Goal: Transaction & Acquisition: Subscribe to service/newsletter

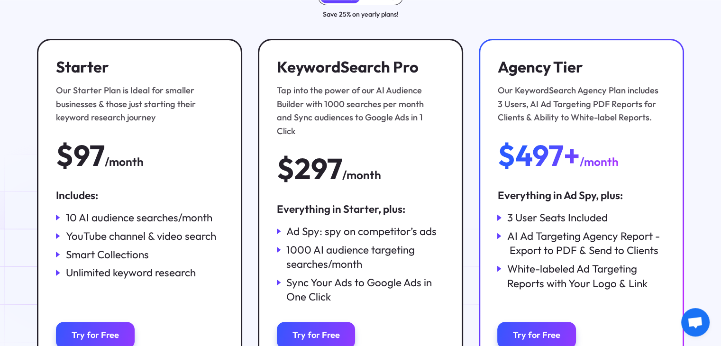
click at [57, 254] on icon at bounding box center [58, 255] width 4 height 6
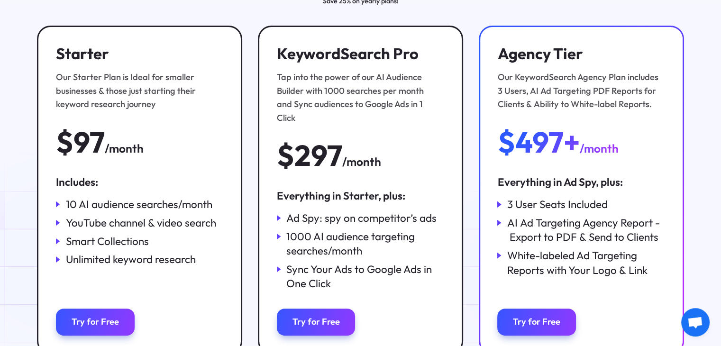
scroll to position [237, 0]
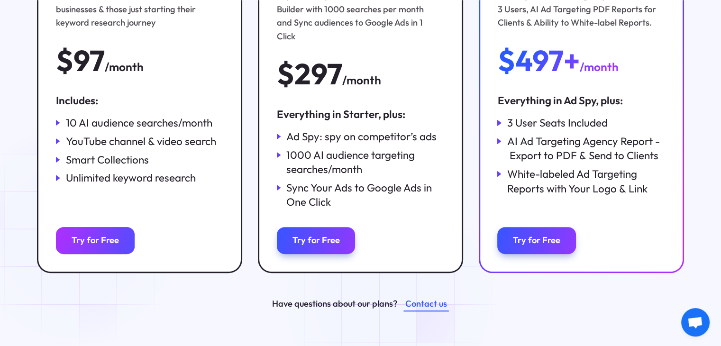
click at [74, 237] on link "Try for Free" at bounding box center [95, 240] width 78 height 27
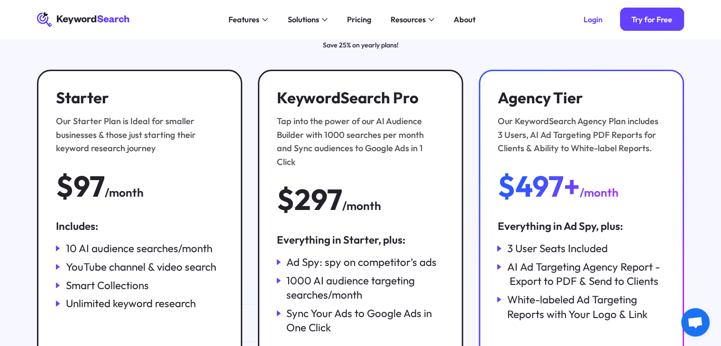
scroll to position [0, 0]
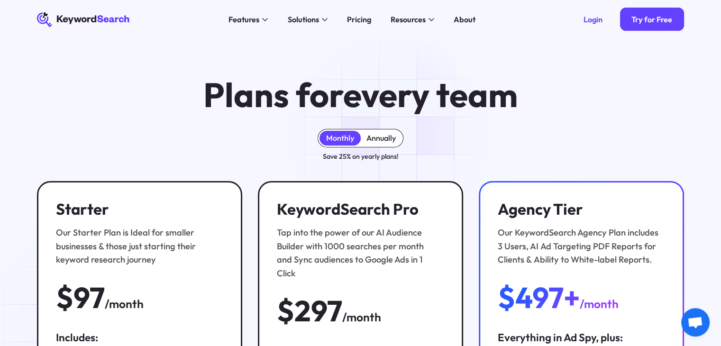
click at [390, 139] on div "Annually" at bounding box center [380, 137] width 29 height 9
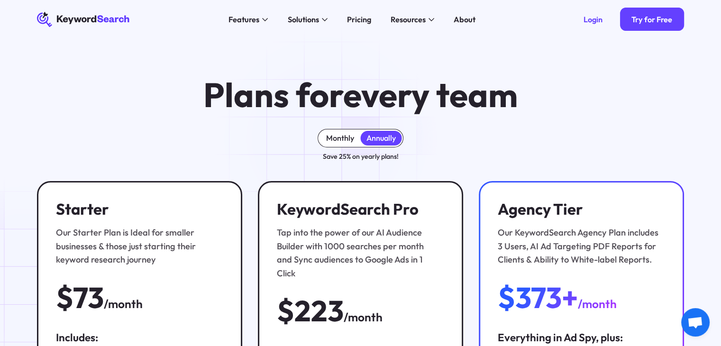
click at [329, 139] on div "Monthly" at bounding box center [340, 137] width 28 height 9
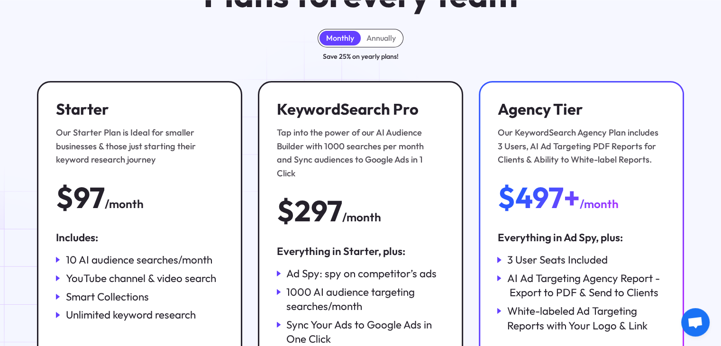
scroll to position [142, 0]
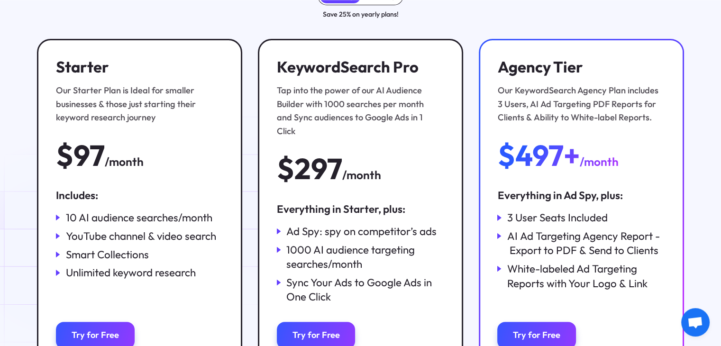
click at [56, 255] on icon at bounding box center [58, 255] width 4 height 6
